Goal: Task Accomplishment & Management: Use online tool/utility

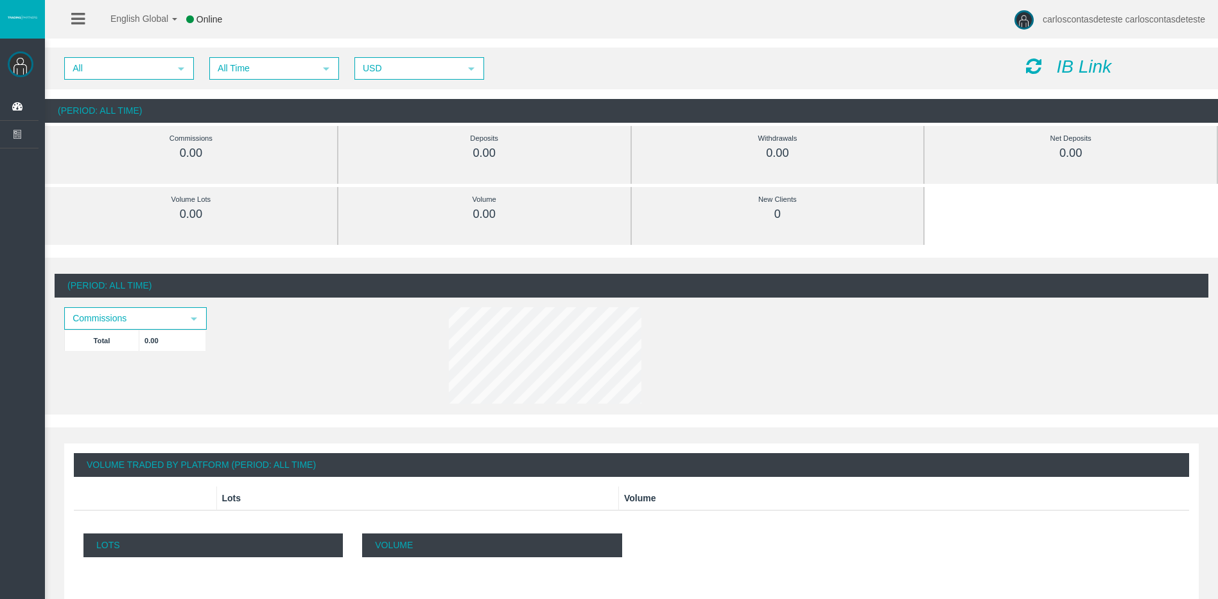
click at [1075, 68] on icon "IB Link" at bounding box center [1083, 67] width 55 height 20
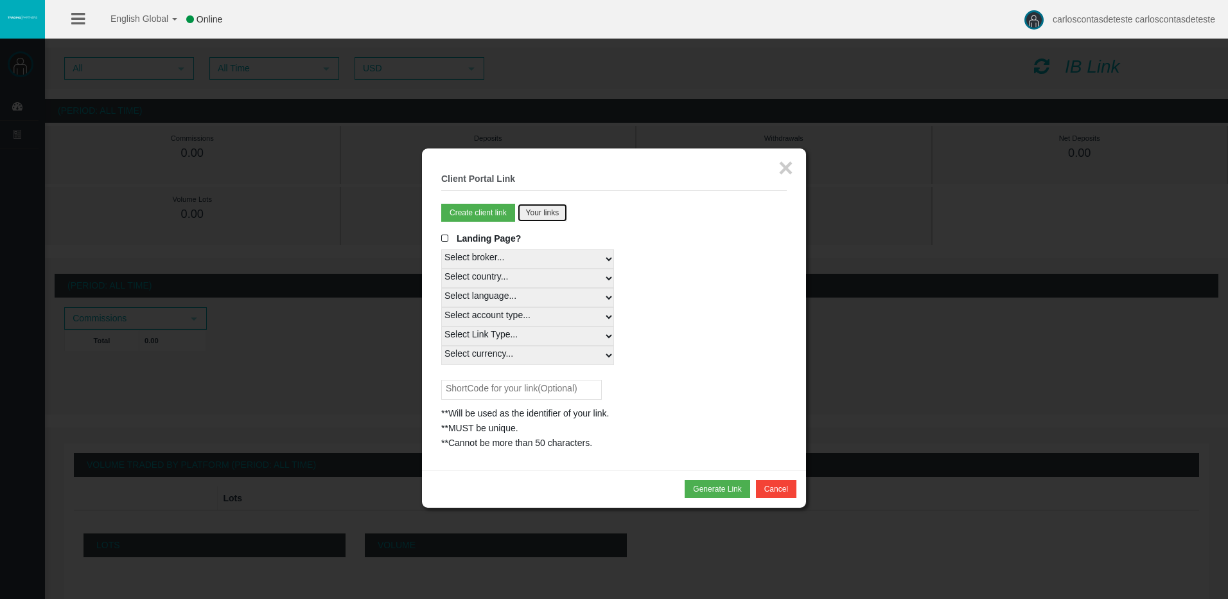
click at [559, 206] on button "Your links" at bounding box center [543, 213] width 50 height 18
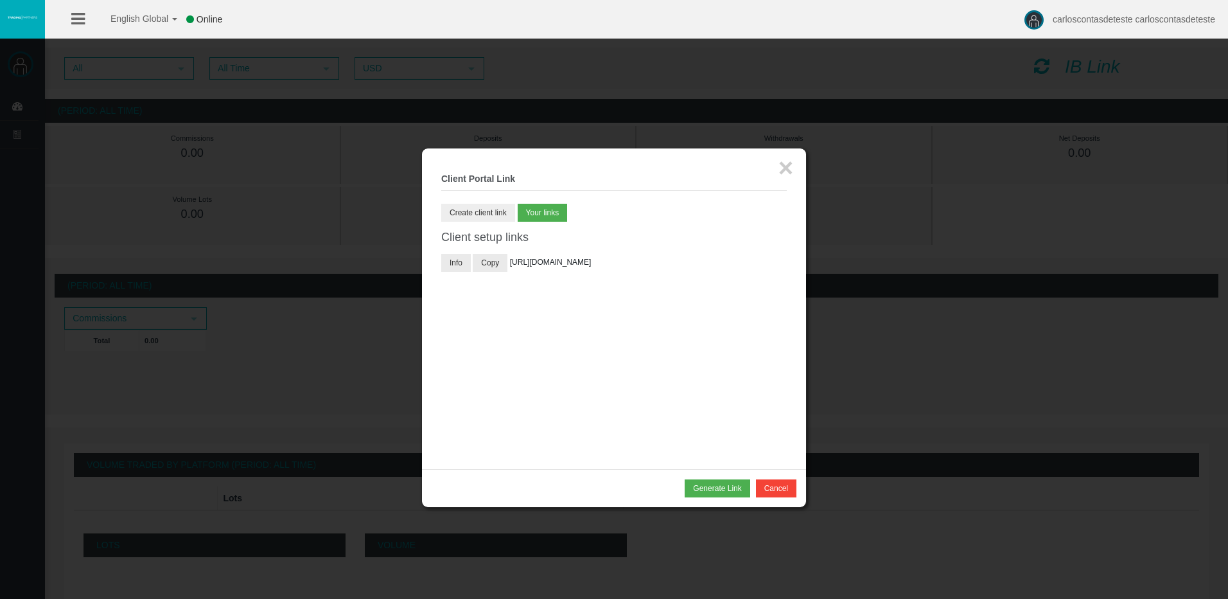
drag, startPoint x: 488, startPoint y: 188, endPoint x: 484, endPoint y: 211, distance: 24.2
click at [487, 189] on legend "× Client Portal Link" at bounding box center [614, 179] width 346 height 23
click at [484, 212] on button "Create client link" at bounding box center [478, 213] width 74 height 18
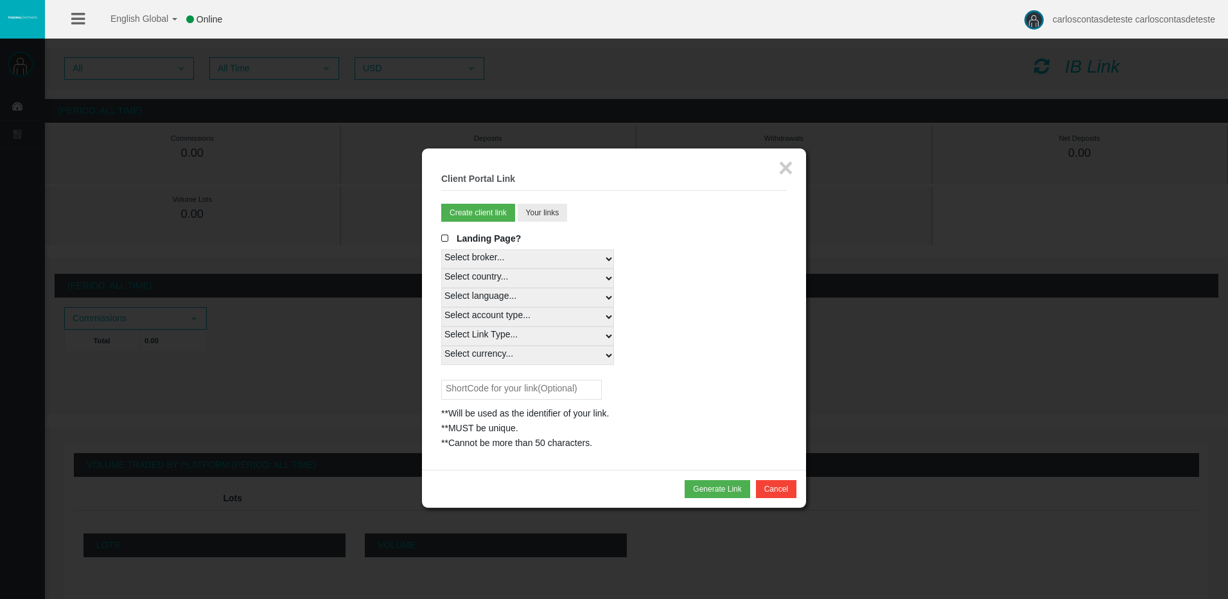
click at [487, 186] on legend "× Client Portal Link" at bounding box center [614, 179] width 346 height 23
drag, startPoint x: 496, startPoint y: 179, endPoint x: 724, endPoint y: 173, distance: 228.1
click at [498, 179] on b "Client Portal Link" at bounding box center [478, 178] width 74 height 10
click at [785, 166] on button "×" at bounding box center [785, 168] width 15 height 26
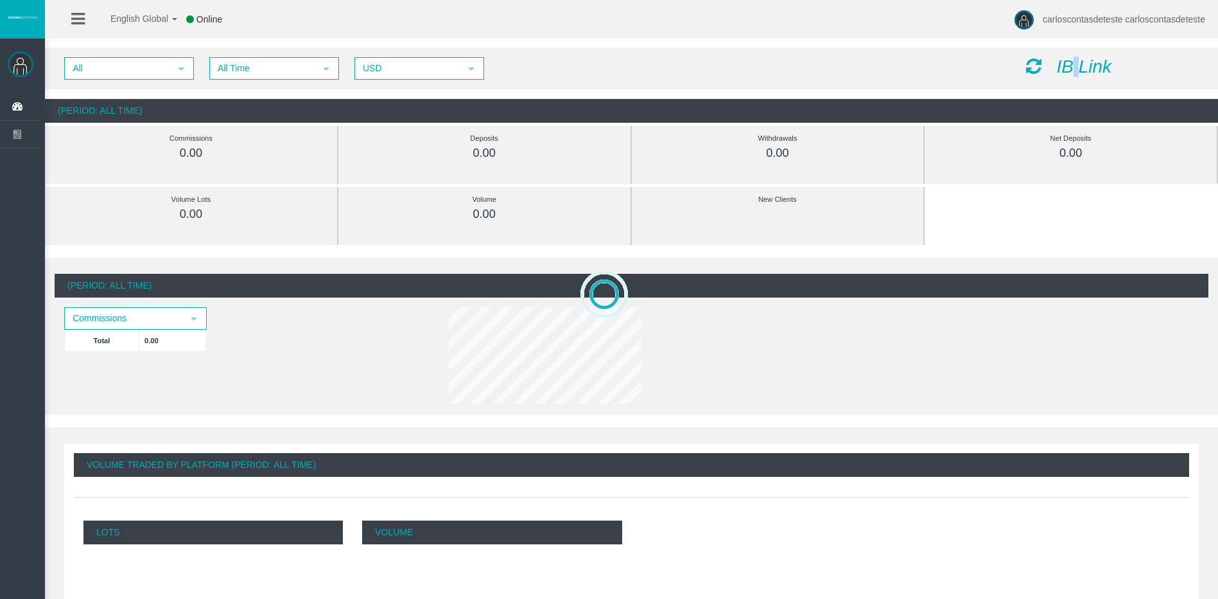
click at [1076, 60] on icon "IB Link" at bounding box center [1083, 67] width 55 height 20
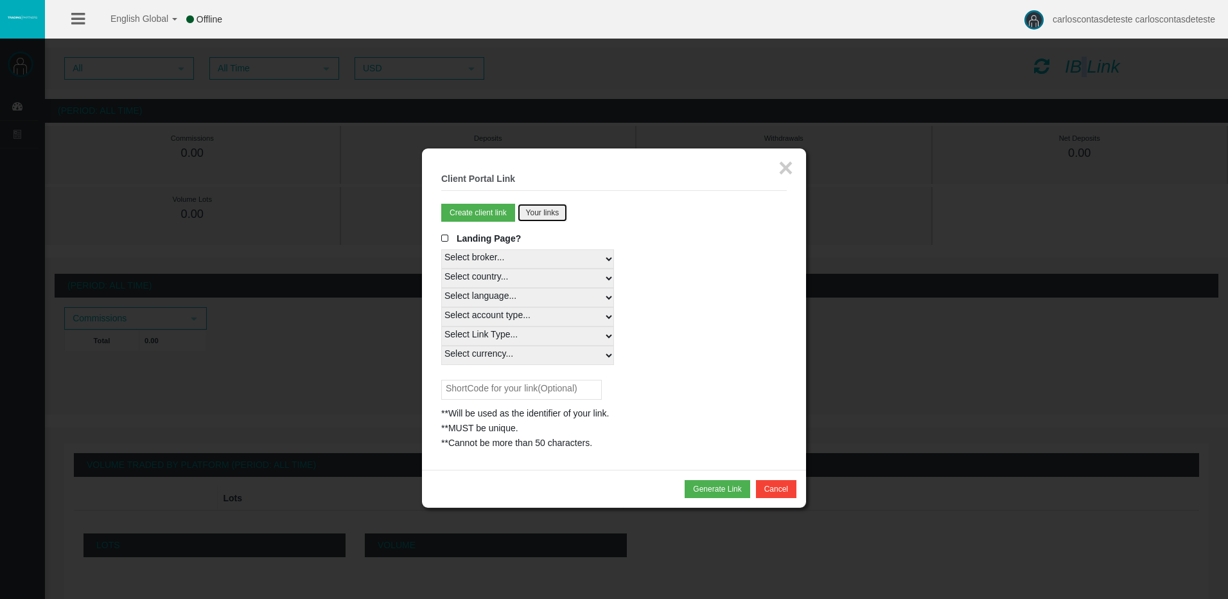
click at [544, 205] on button "Your links" at bounding box center [543, 213] width 50 height 18
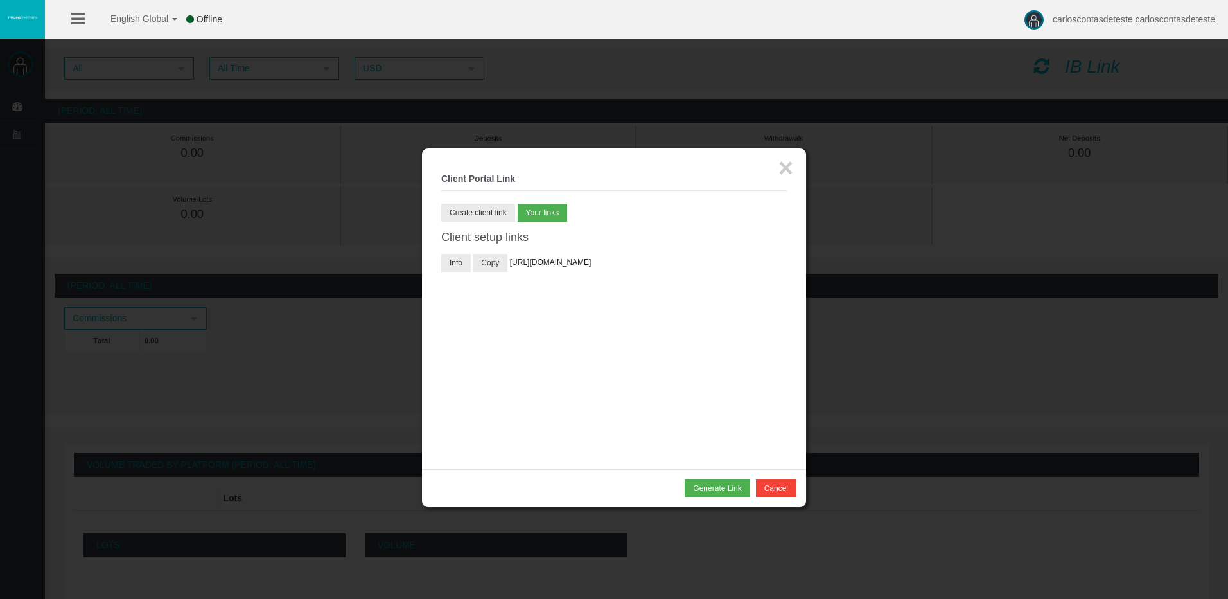
click at [603, 197] on fieldset "× Client Portal Link Create client link Create partner link Your links Master I…" at bounding box center [614, 309] width 346 height 282
click at [784, 162] on button "×" at bounding box center [785, 168] width 15 height 26
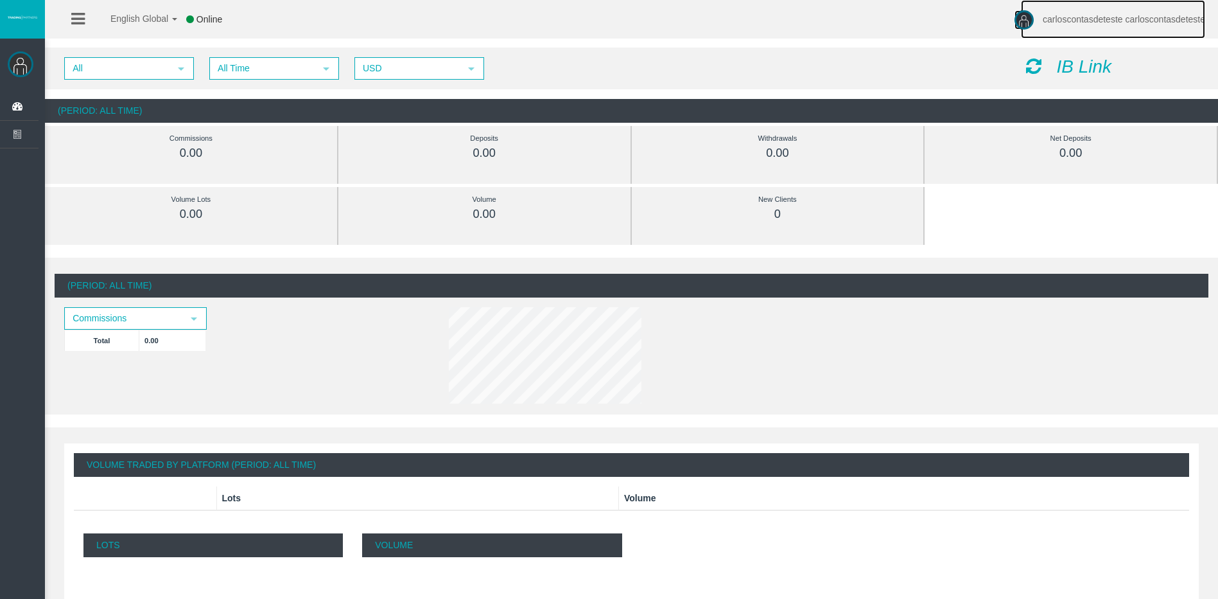
click at [1051, 18] on span "carloscontasdeteste carloscontasdeteste" at bounding box center [1124, 19] width 162 height 10
click at [1071, 66] on link "Log Out" at bounding box center [1076, 72] width 116 height 17
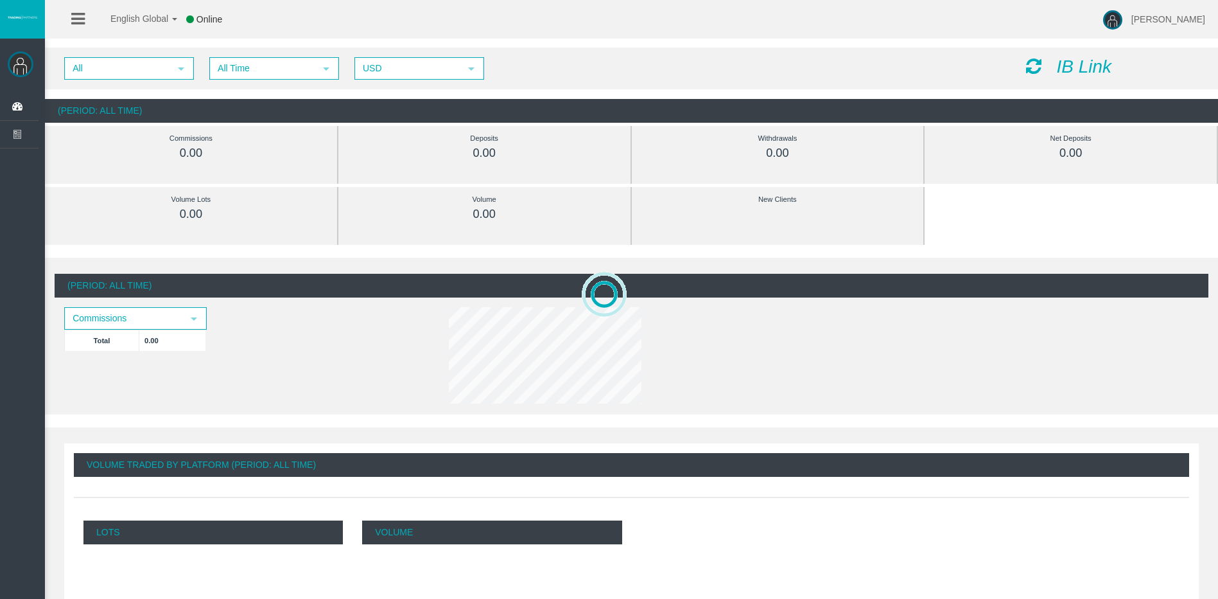
click at [1060, 70] on icon "IB Link" at bounding box center [1083, 67] width 55 height 20
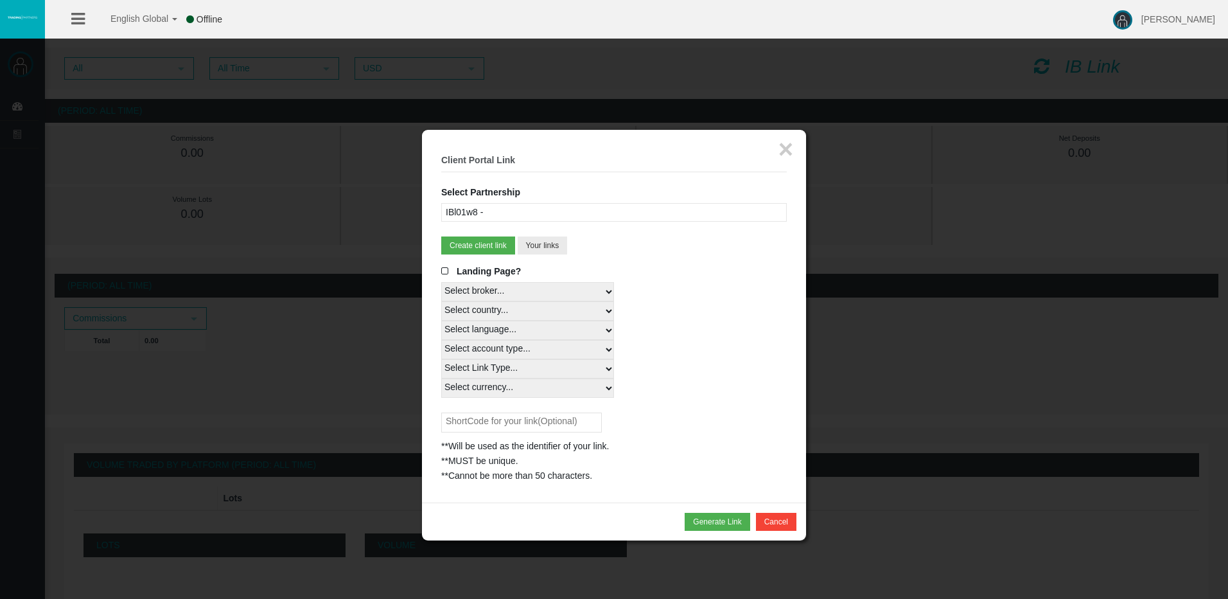
click at [596, 214] on div "IBl01w8 -" at bounding box center [614, 212] width 346 height 19
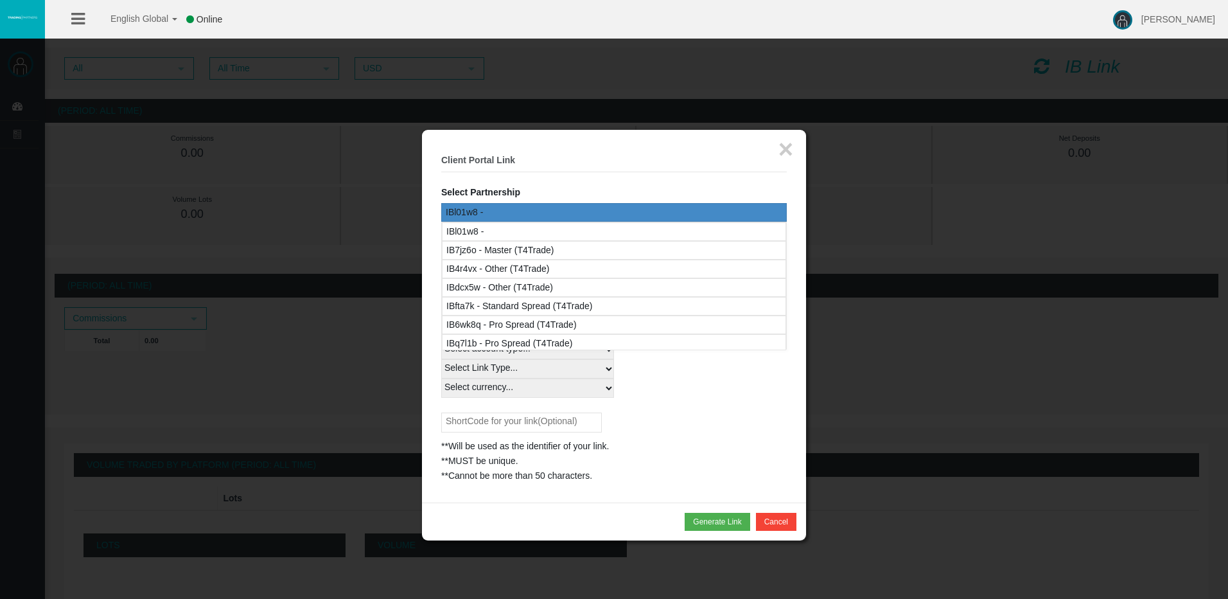
click at [724, 178] on fieldset "× Client Portal Link Select Partnership IBl01w8 - IB7jz6o - Master (T4Trade) IB…" at bounding box center [614, 316] width 346 height 334
click at [753, 421] on div "**Will be used as the identifier of your link. **MUST be unique. **Cannot be mo…" at bounding box center [614, 447] width 346 height 71
drag, startPoint x: 784, startPoint y: 518, endPoint x: 904, endPoint y: 379, distance: 183.5
click at [784, 518] on button "Cancel" at bounding box center [776, 521] width 40 height 18
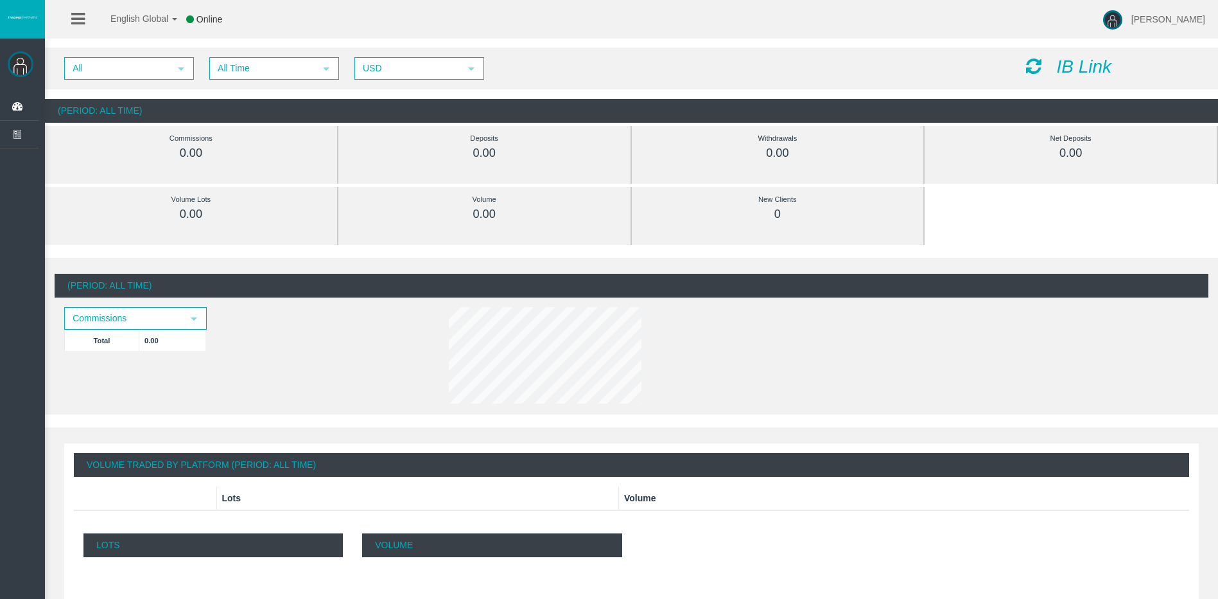
click at [1078, 69] on icon "IB Link" at bounding box center [1083, 67] width 55 height 20
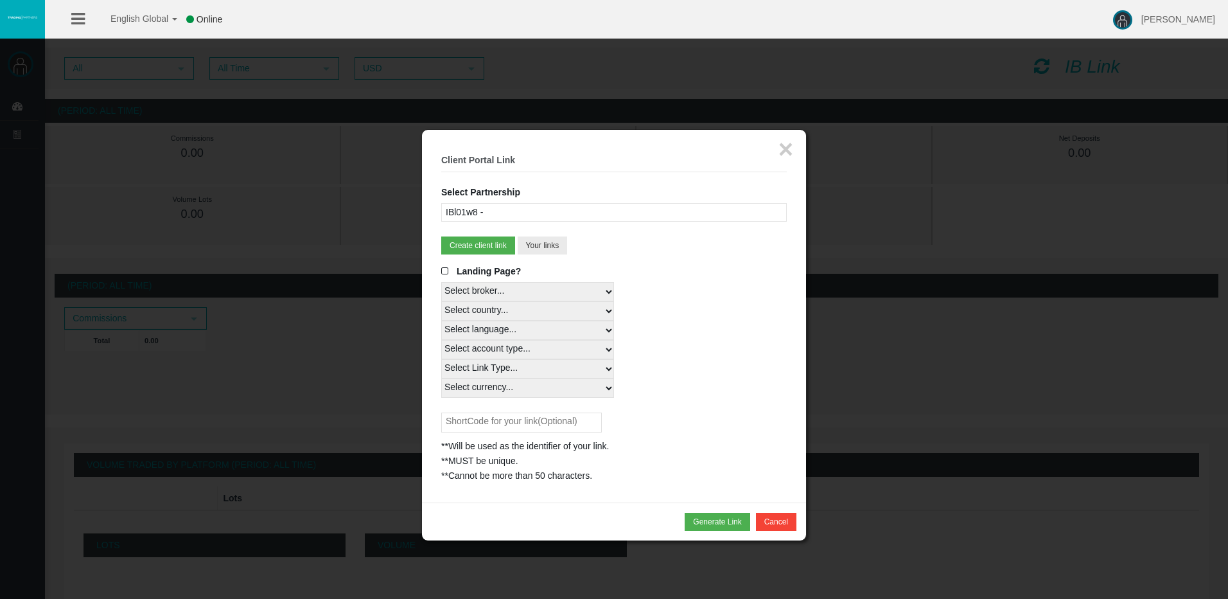
click at [553, 211] on div "IBl01w8 -" at bounding box center [614, 212] width 346 height 19
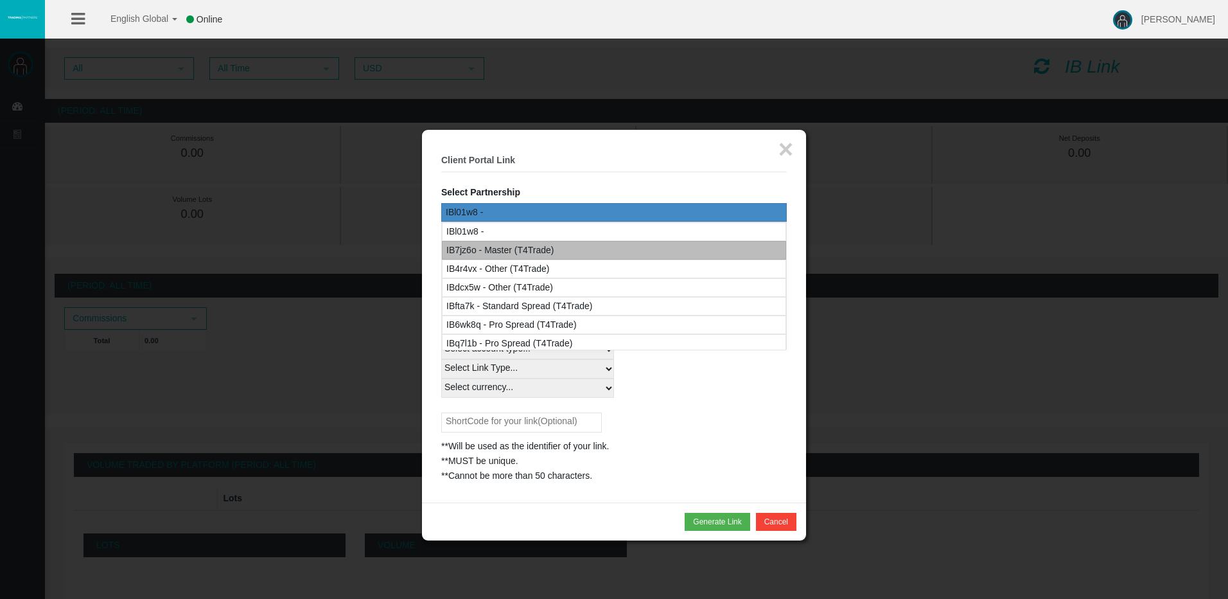
click at [565, 252] on div "IB7jz6o - Master (T4Trade)" at bounding box center [614, 250] width 344 height 19
select select
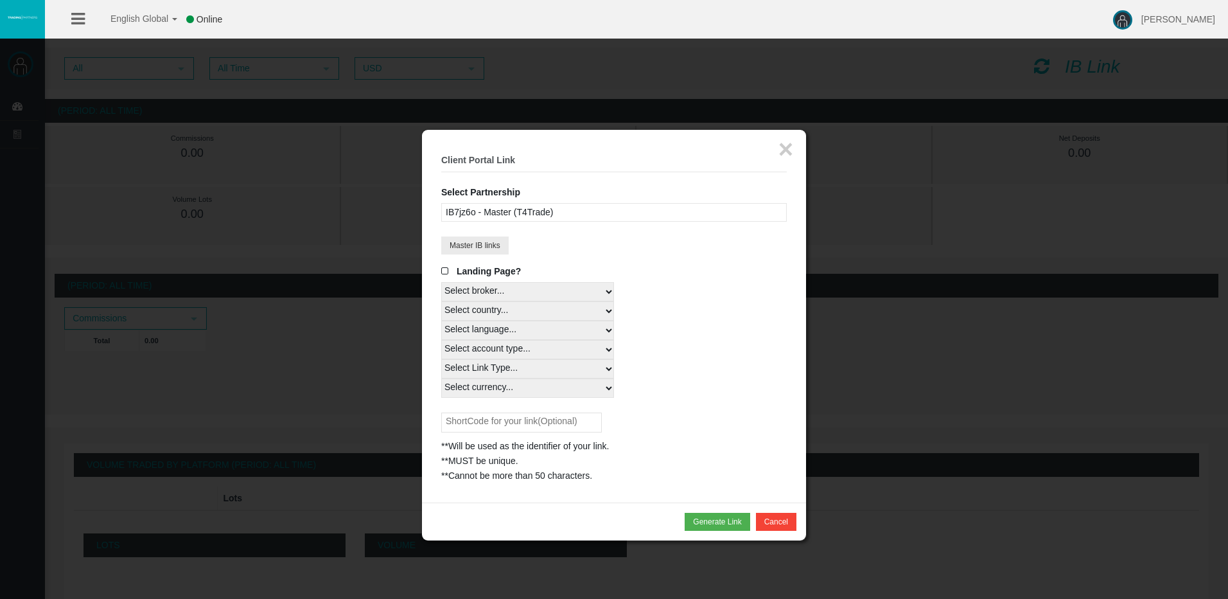
click at [714, 213] on div "IB7jz6o - Master (T4Trade)" at bounding box center [614, 212] width 346 height 19
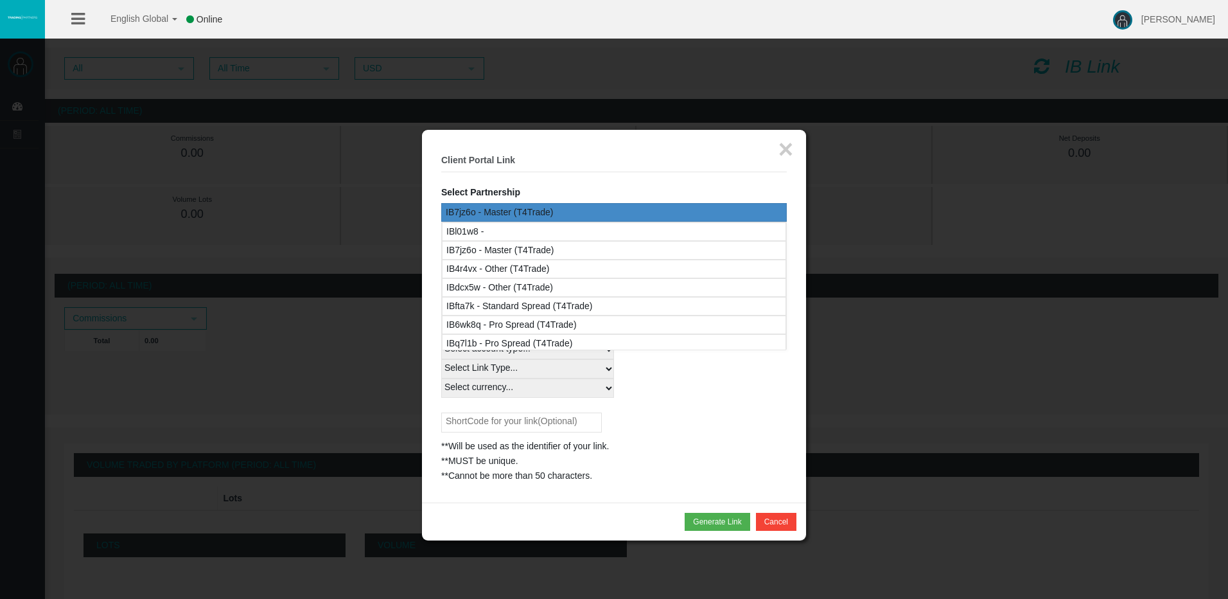
click at [728, 187] on fieldset "× Client Portal Link Select Partnership IBl01w8 - IB7jz6o - Master (T4Trade) IB…" at bounding box center [614, 316] width 346 height 334
click at [724, 210] on div "IB7jz6o - Master (T4Trade)" at bounding box center [614, 212] width 346 height 19
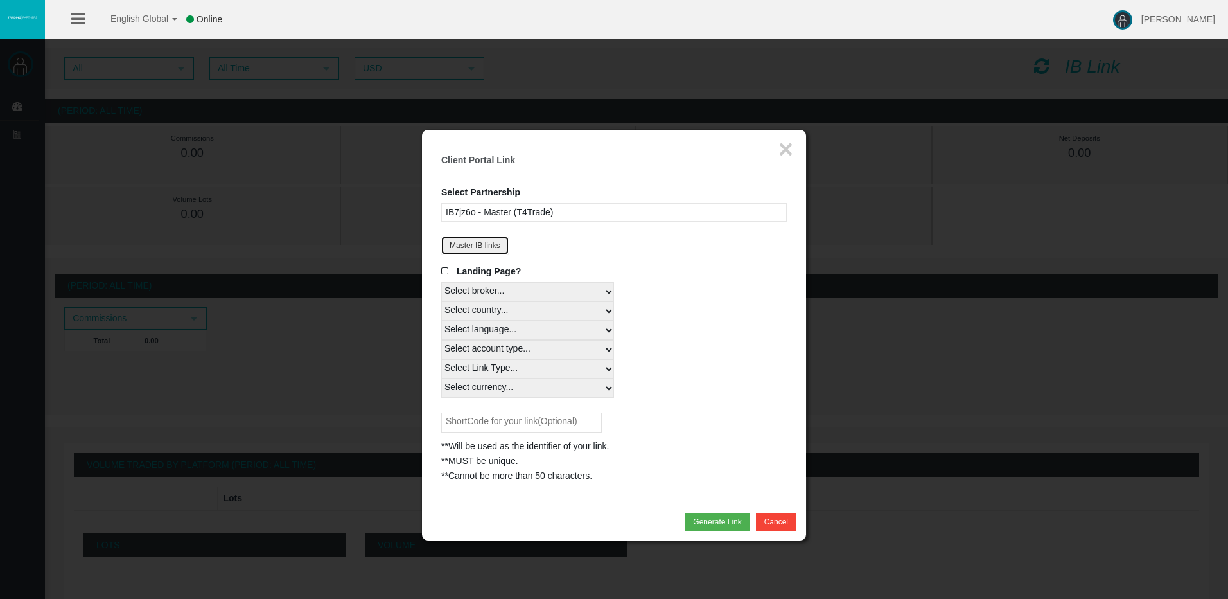
click at [470, 241] on button "Master IB links" at bounding box center [474, 245] width 67 height 18
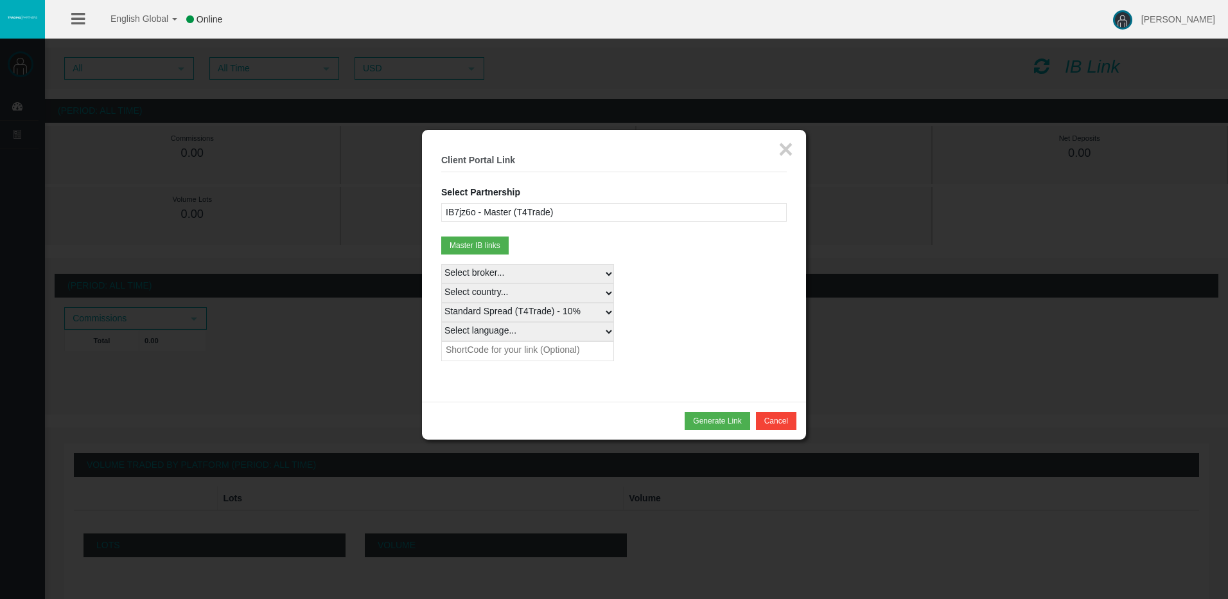
click at [505, 290] on select "Select country... Rest of the World" at bounding box center [527, 292] width 173 height 19
select select
click at [441, 283] on select "Select country... Rest of the World" at bounding box center [527, 292] width 173 height 19
click at [517, 314] on select "Standard Spread (T4Trade) - 10% Pro Spread (T4Trade) - 10%" at bounding box center [527, 311] width 173 height 19
click at [670, 329] on div "Select broker... T4Trade Select country... Rest of the World Standard Spread (T…" at bounding box center [614, 312] width 346 height 97
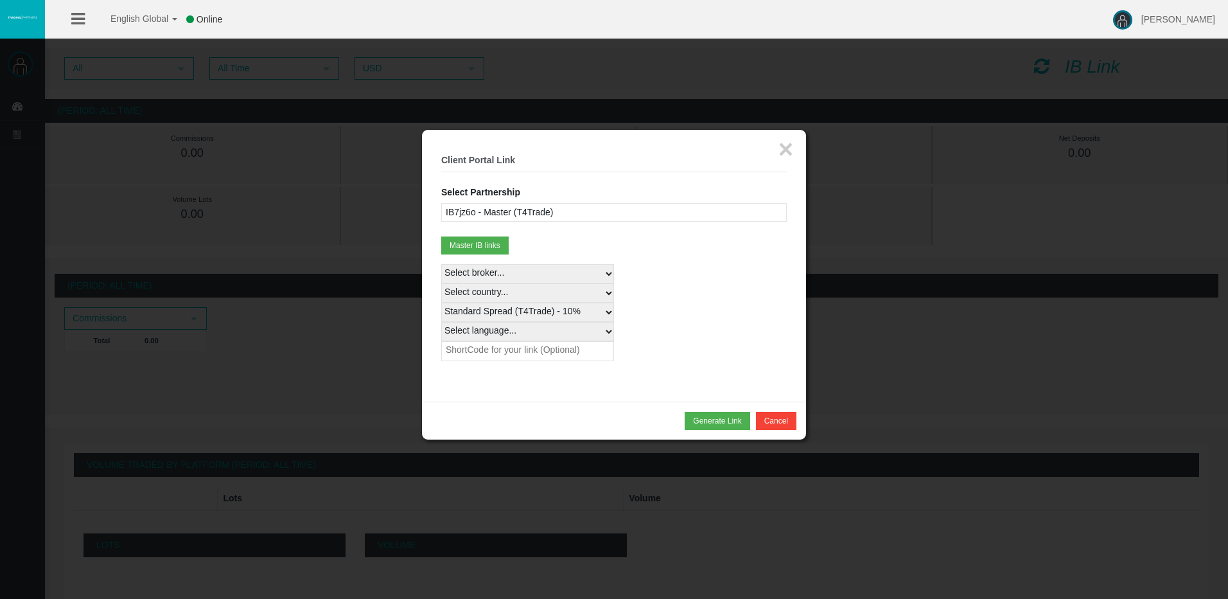
click at [568, 311] on select "Standard Spread (T4Trade) - 10% Pro Spread (T4Trade) - 10%" at bounding box center [527, 311] width 173 height 19
click at [441, 302] on select "Standard Spread (T4Trade) - 10% Pro Spread (T4Trade) - 10%" at bounding box center [527, 311] width 173 height 19
click at [561, 328] on select "Select language... English Japanese Chinese Portuguese Spanish Czech German Fre…" at bounding box center [527, 331] width 173 height 19
click at [672, 282] on div "Select broker... T4Trade Select country... Rest of the World Standard Spread (T…" at bounding box center [614, 312] width 346 height 97
click at [554, 330] on select "Select language... English Japanese Chinese Portuguese Spanish Czech German Fre…" at bounding box center [527, 331] width 173 height 19
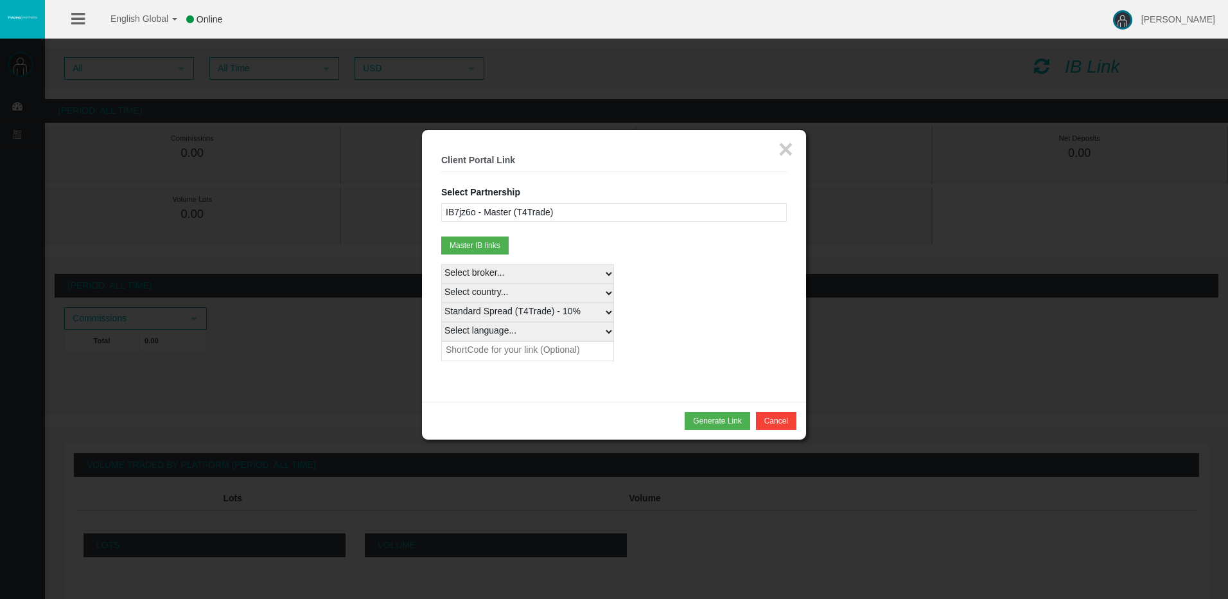
select select
click at [441, 322] on select "Select language... English Japanese Chinese Portuguese Spanish Czech German Fre…" at bounding box center [527, 331] width 173 height 19
click at [538, 358] on input "text" at bounding box center [527, 351] width 173 height 20
click at [699, 309] on div "Select broker... T4Trade Select country... Rest of the World Standard Spread (T…" at bounding box center [614, 312] width 346 height 97
click at [728, 422] on button "Generate Link" at bounding box center [717, 421] width 65 height 18
